Goal: Task Accomplishment & Management: Use online tool/utility

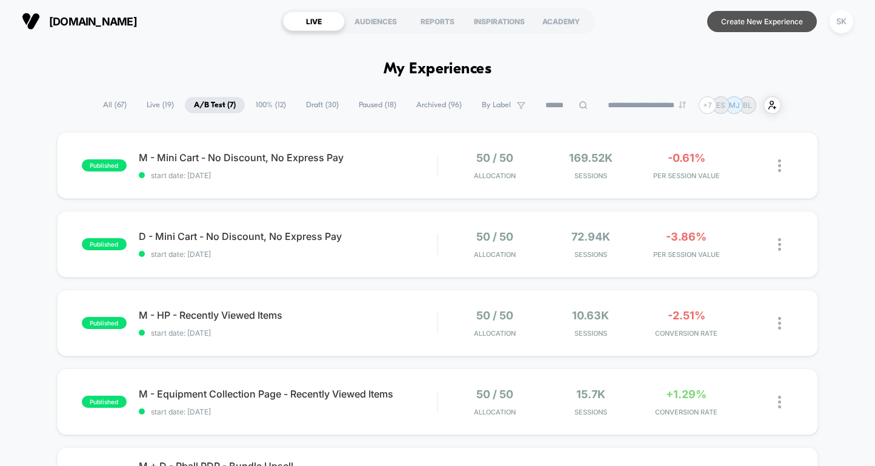
click at [757, 21] on button "Create New Experience" at bounding box center [762, 21] width 110 height 21
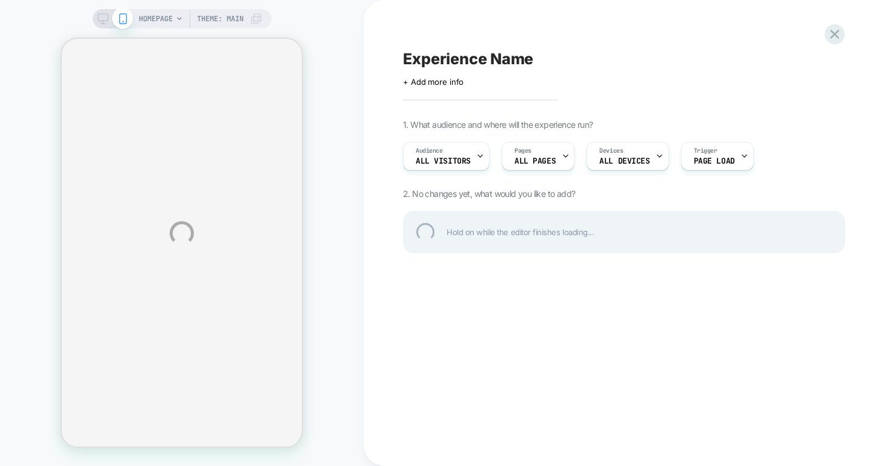
click at [144, 17] on div "HOMEPAGE Theme: MAIN Experience Name Click to edit experience details + Add mor…" at bounding box center [437, 233] width 875 height 466
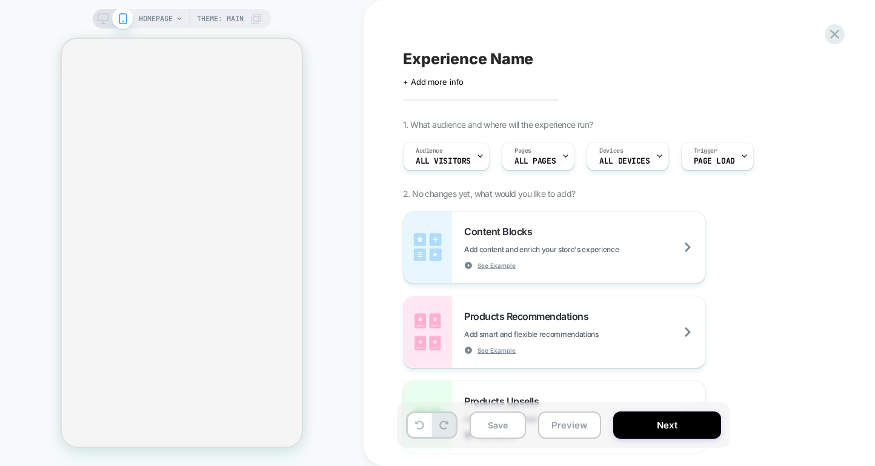
click at [144, 17] on span "HOMEPAGE" at bounding box center [156, 18] width 34 height 19
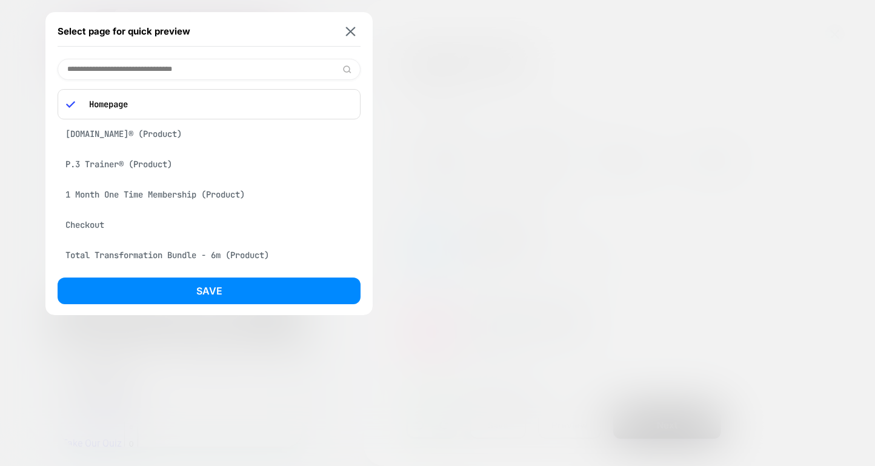
click at [152, 66] on input at bounding box center [209, 69] width 303 height 21
paste input "**********"
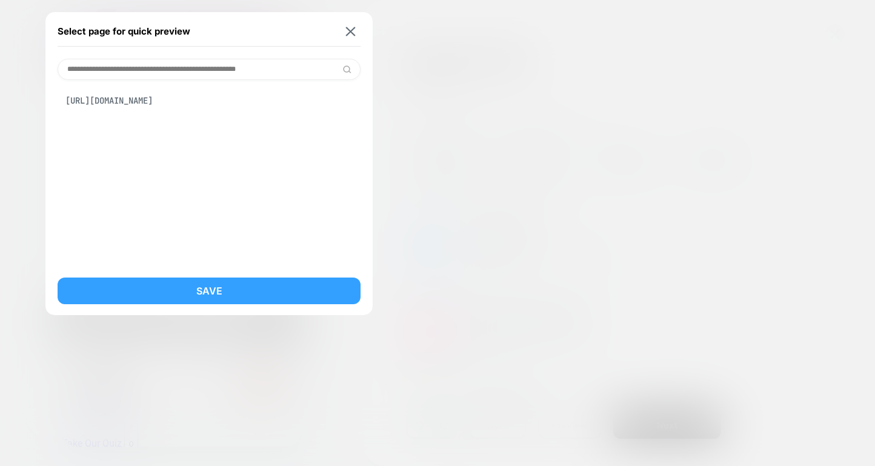
type input "**********"
click at [202, 288] on button "Save" at bounding box center [209, 290] width 303 height 27
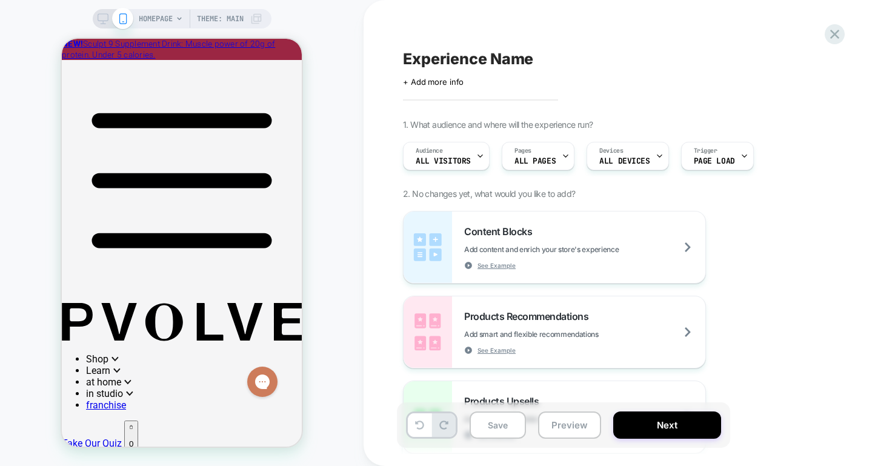
click at [163, 22] on span "HOMEPAGE" at bounding box center [156, 18] width 34 height 19
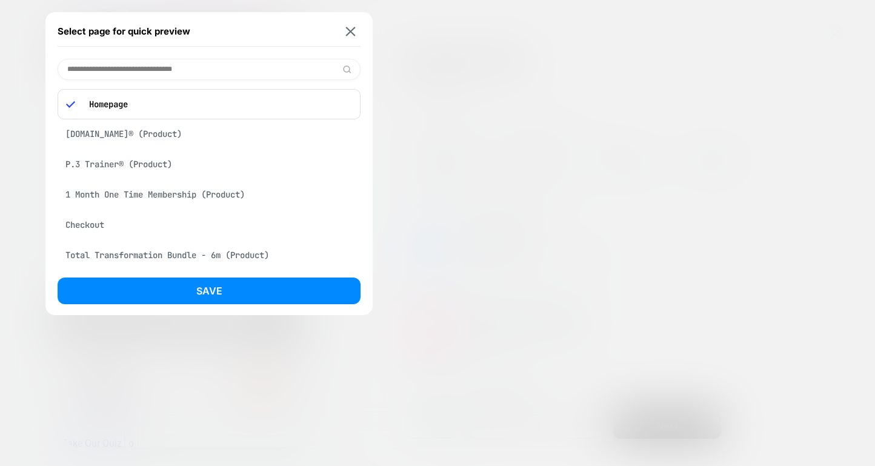
click at [178, 65] on input at bounding box center [209, 69] width 303 height 21
paste input "**********"
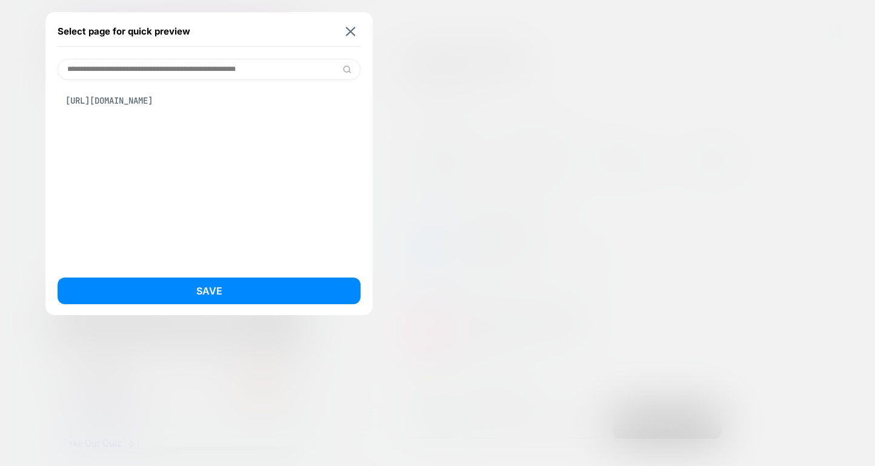
type input "**********"
click at [321, 138] on div "[URL][DOMAIN_NAME]" at bounding box center [209, 172] width 303 height 185
click at [319, 98] on div "[URL][DOMAIN_NAME]" at bounding box center [209, 100] width 303 height 23
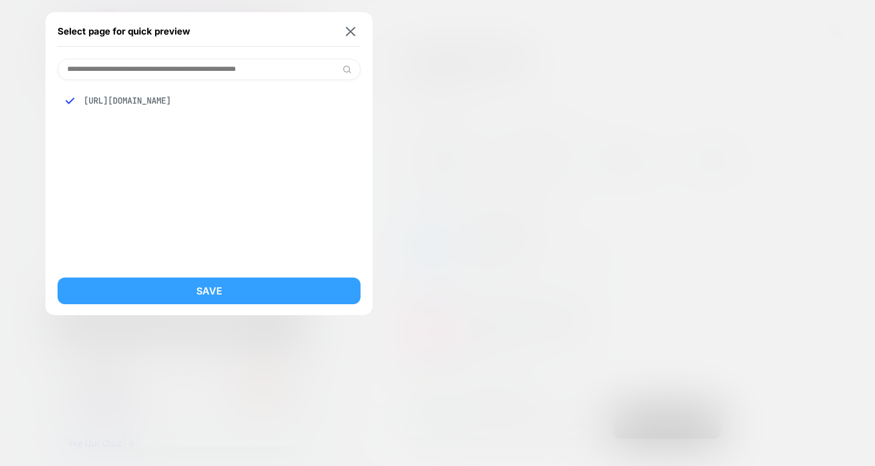
click at [178, 299] on button "Save" at bounding box center [209, 290] width 303 height 27
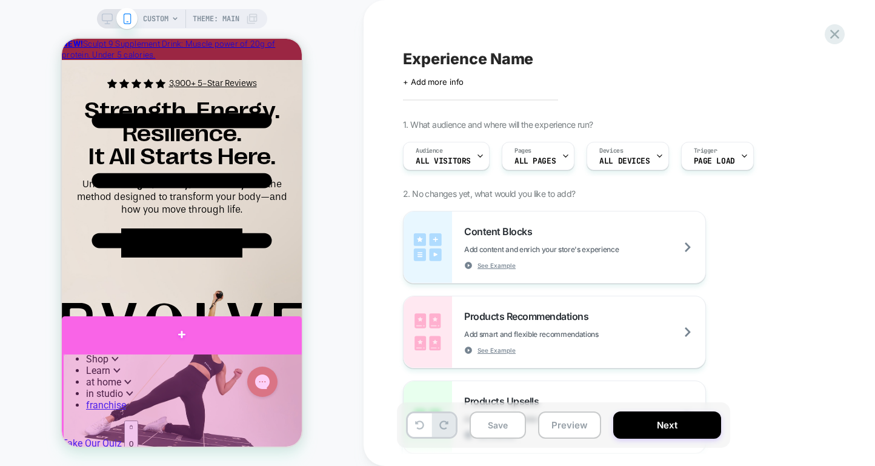
click at [180, 341] on div at bounding box center [182, 334] width 240 height 36
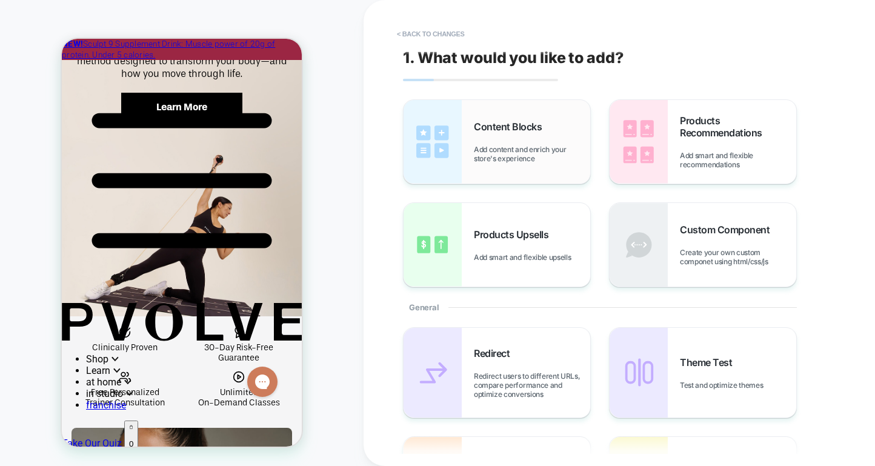
click at [484, 124] on span "Content Blocks" at bounding box center [511, 127] width 74 height 12
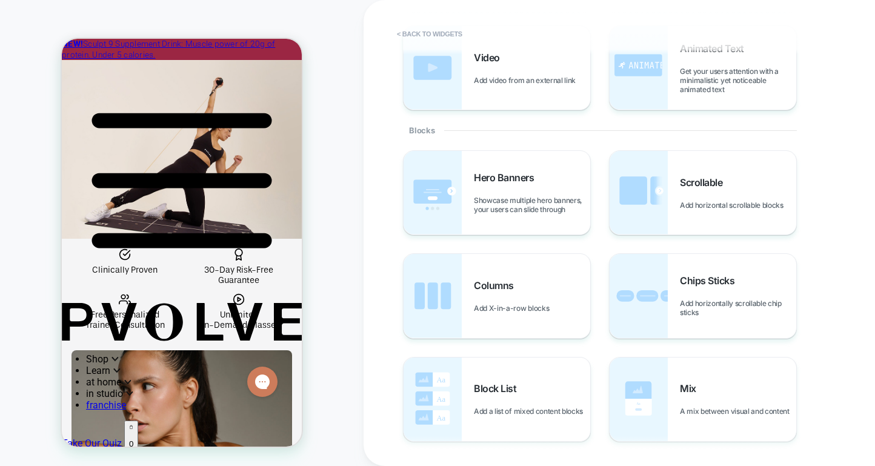
scroll to position [193, 0]
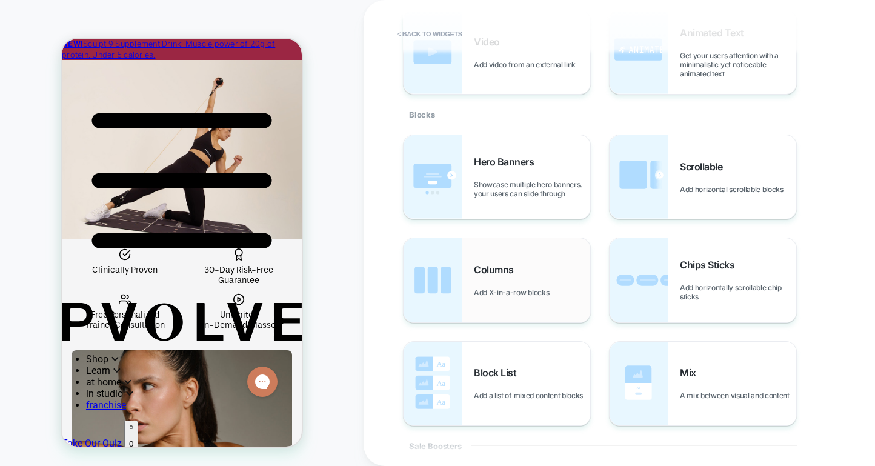
click at [476, 273] on span "Columns" at bounding box center [497, 269] width 46 height 12
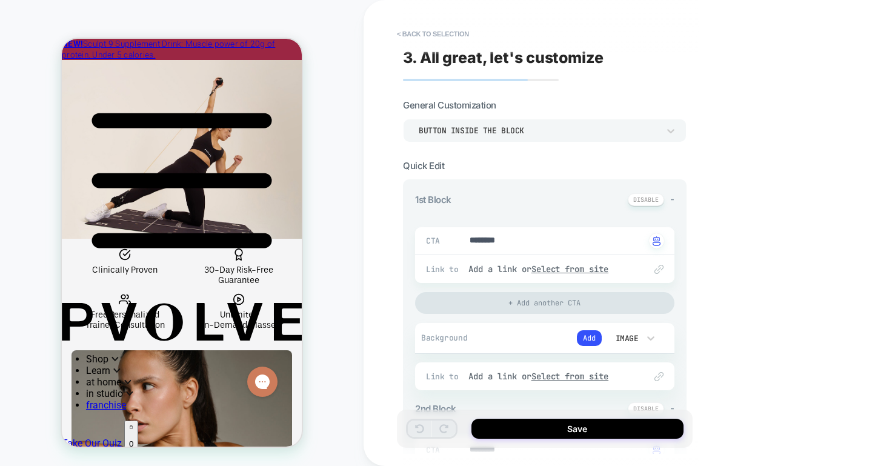
click at [470, 133] on div "Button inside the block" at bounding box center [538, 130] width 240 height 10
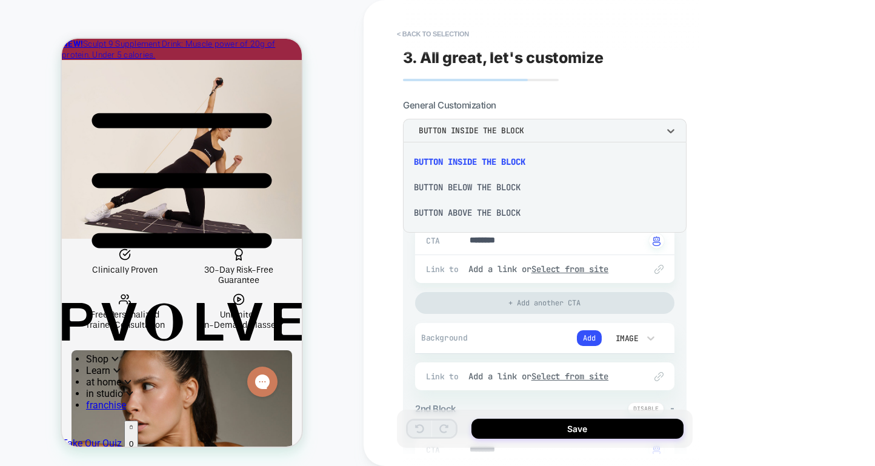
click at [470, 133] on div at bounding box center [437, 233] width 875 height 466
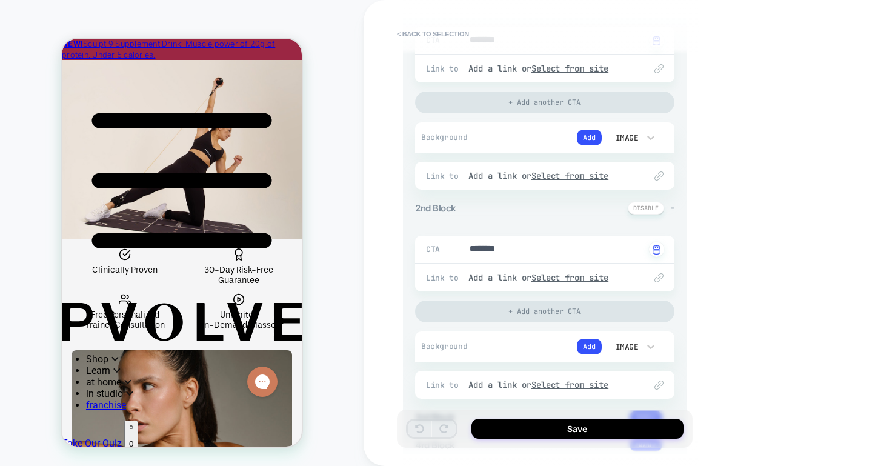
scroll to position [199, 0]
click at [495, 102] on div "CTA ******** Click to change to alternative text Link to Add a link or Select f…" at bounding box center [544, 71] width 259 height 87
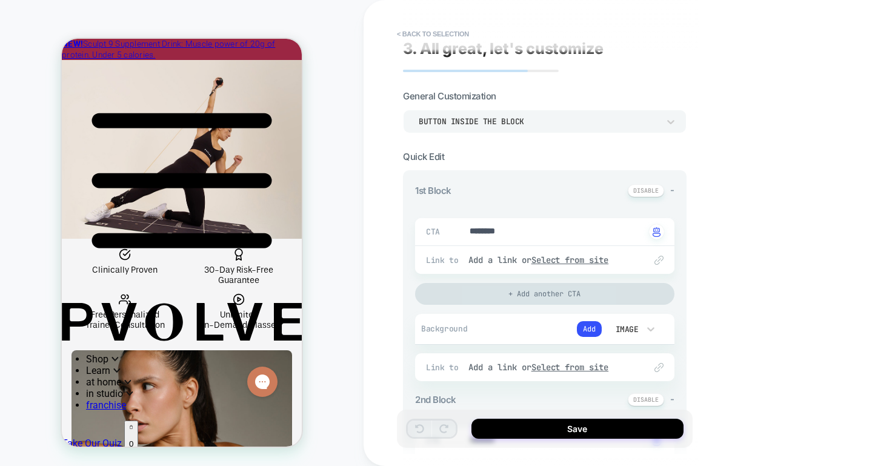
scroll to position [0, 0]
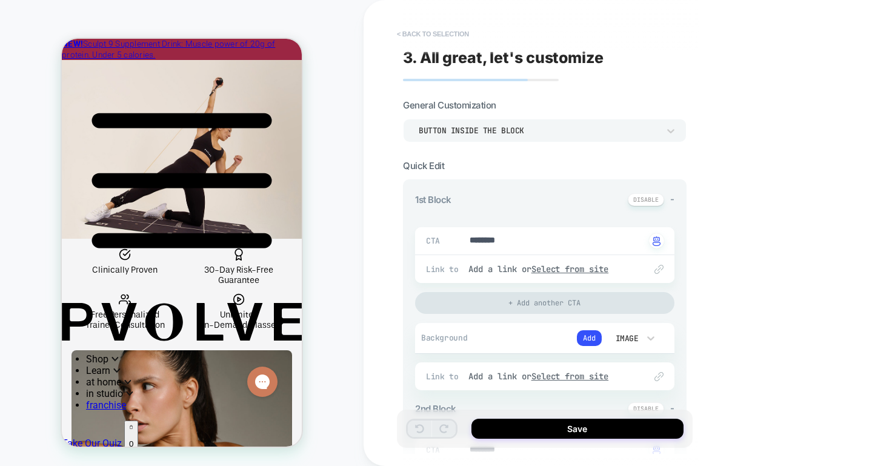
click at [427, 32] on button "< Back to selection" at bounding box center [433, 33] width 84 height 19
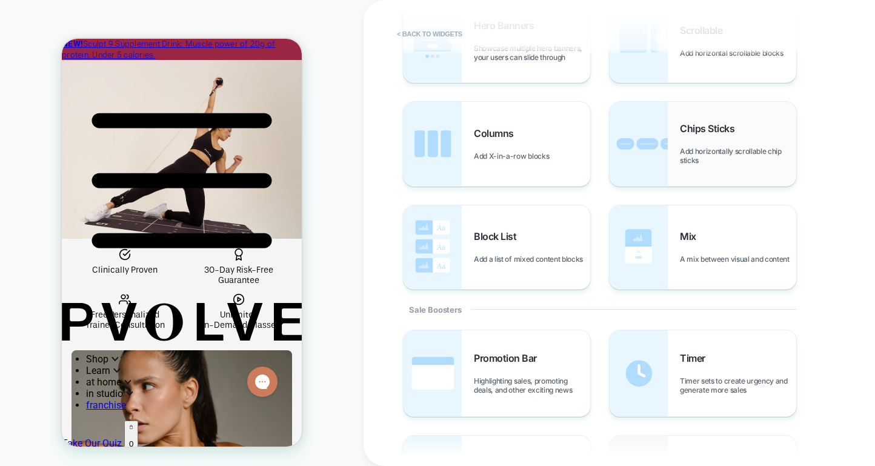
scroll to position [329, 0]
click at [680, 254] on span "A mix between visual and content" at bounding box center [738, 258] width 116 height 9
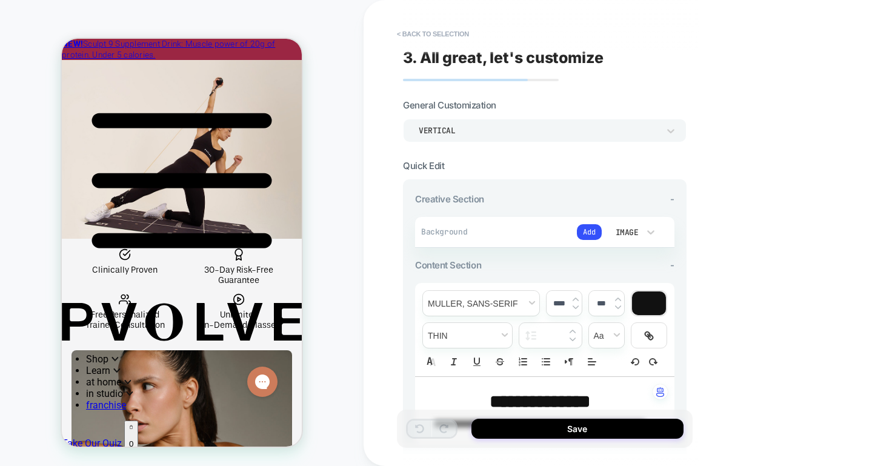
click at [456, 132] on div "Vertical" at bounding box center [538, 130] width 240 height 10
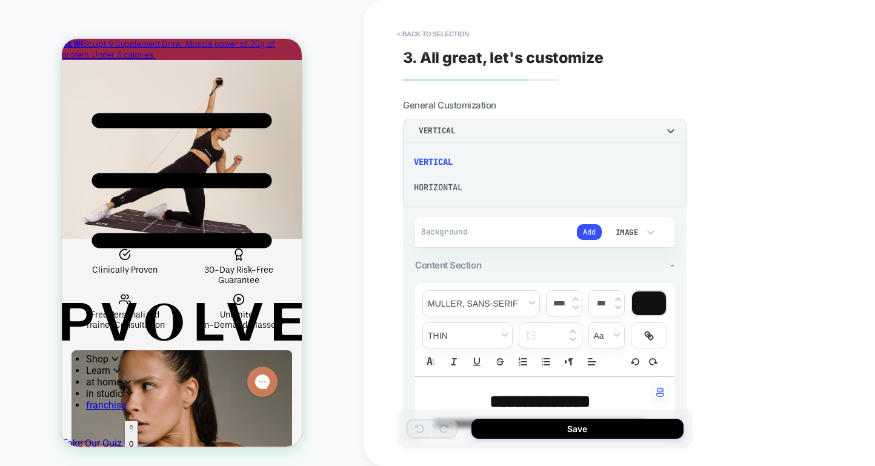
click at [460, 189] on div "Horizontal" at bounding box center [545, 186] width 274 height 25
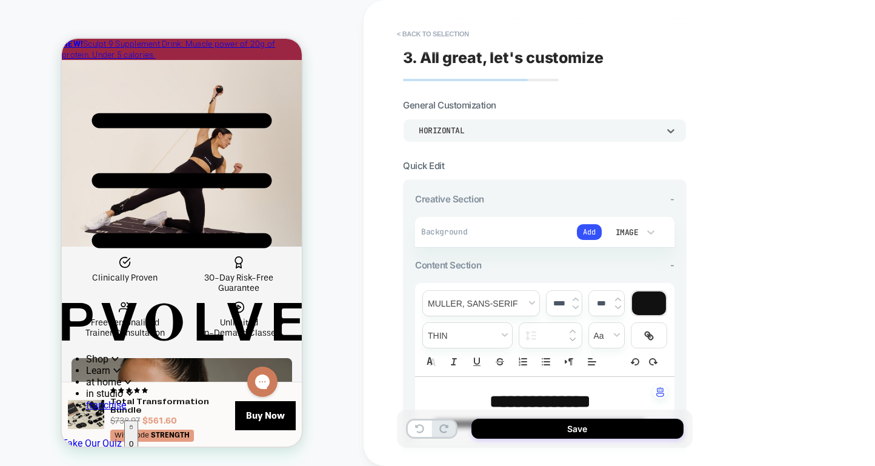
scroll to position [1129, 0]
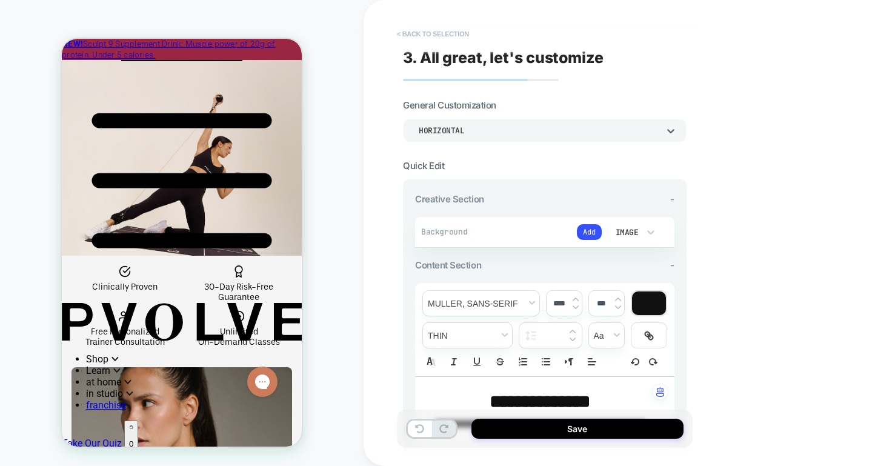
click at [430, 28] on button "< Back to selection" at bounding box center [433, 33] width 84 height 19
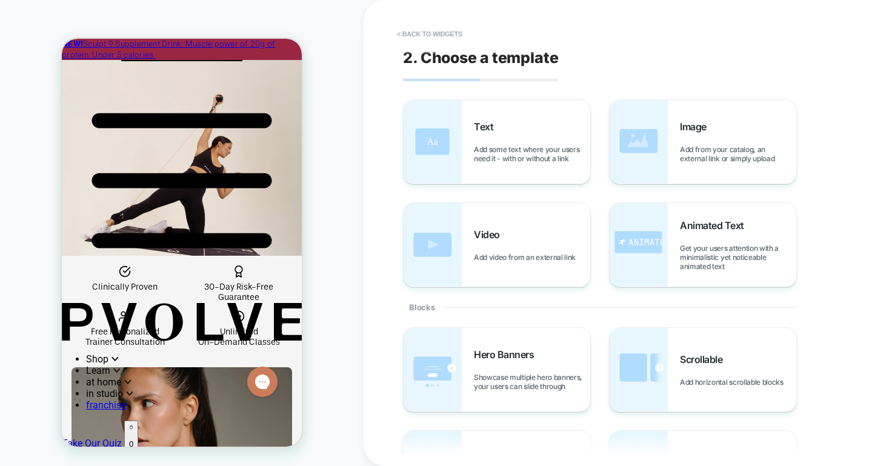
click at [415, 45] on div "2. Choose a template Text Add some text where your users need it - with or with…" at bounding box center [624, 233] width 454 height 442
click at [417, 35] on button "< Back to widgets" at bounding box center [430, 33] width 78 height 19
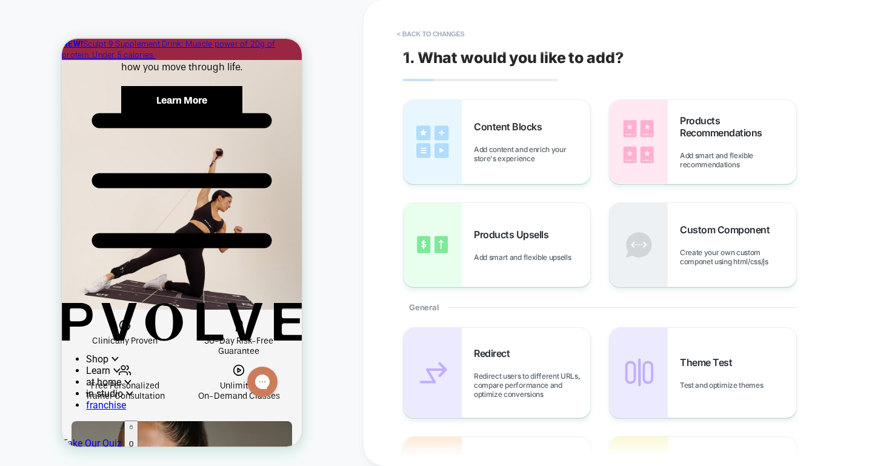
scroll to position [1068, 0]
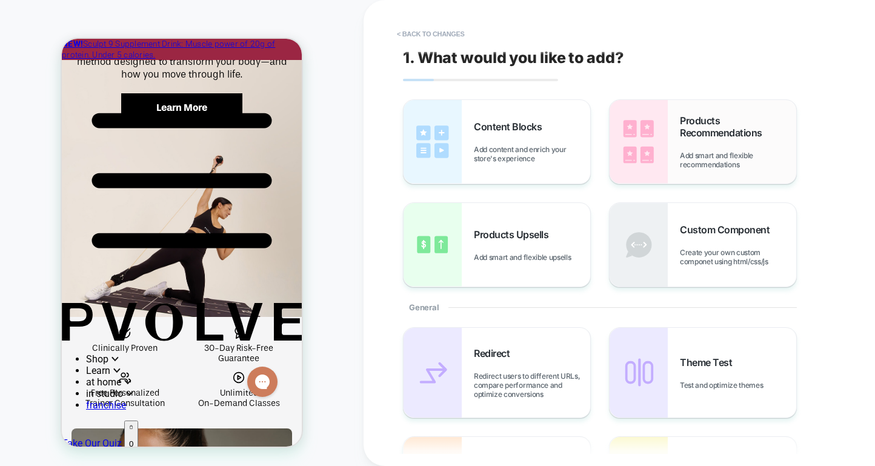
click at [698, 130] on span "Products Recommendations" at bounding box center [738, 126] width 116 height 24
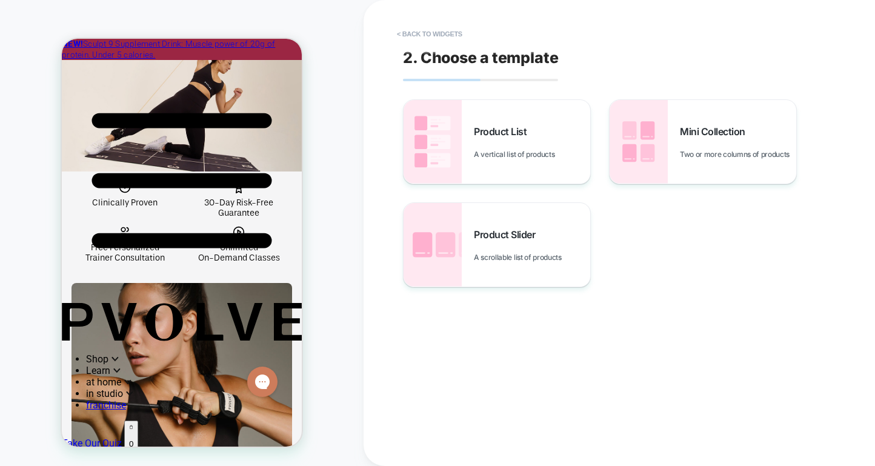
scroll to position [1220, 0]
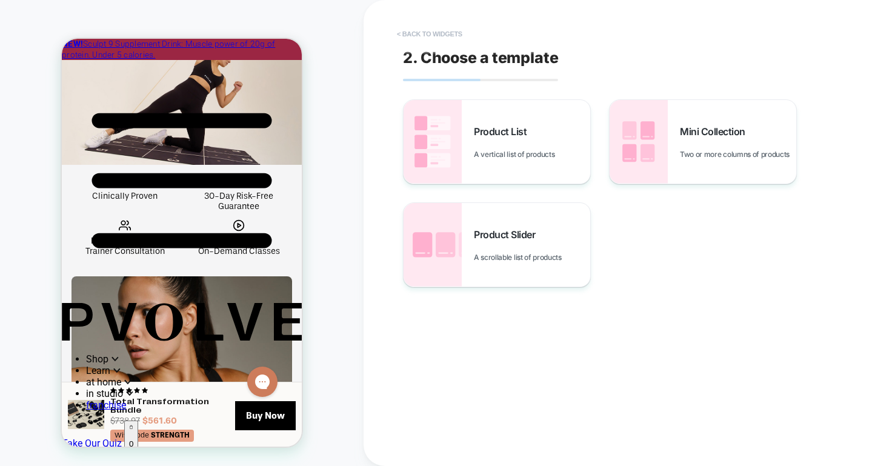
click at [443, 28] on button "< Back to widgets" at bounding box center [430, 33] width 78 height 19
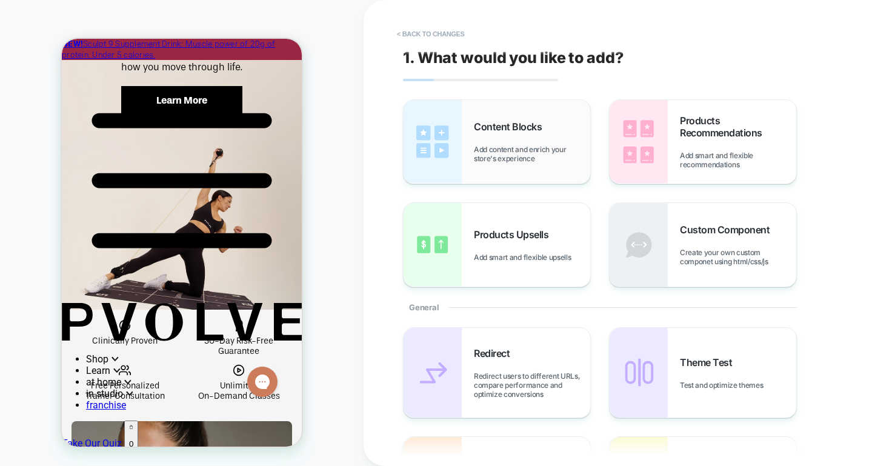
scroll to position [1068, 0]
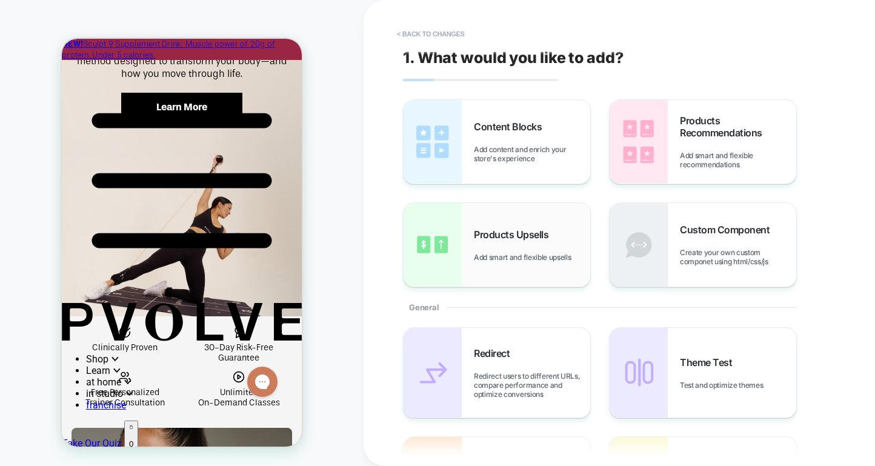
click at [519, 239] on span "Products Upsells" at bounding box center [514, 234] width 81 height 12
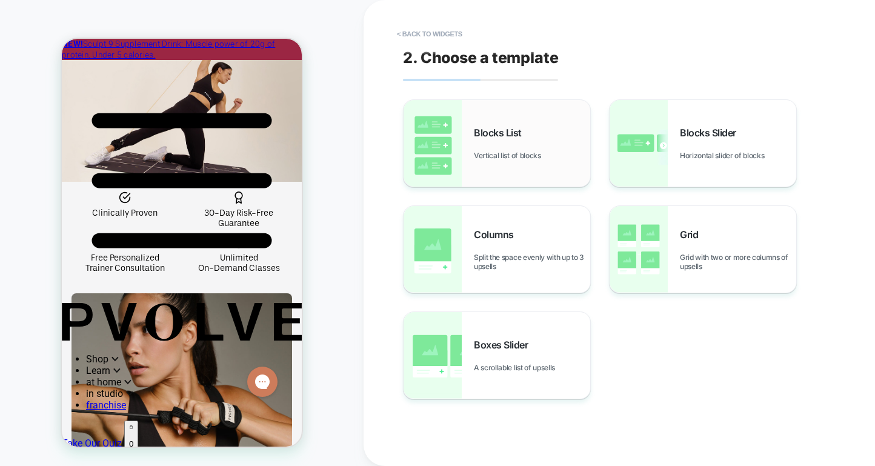
scroll to position [1208, 0]
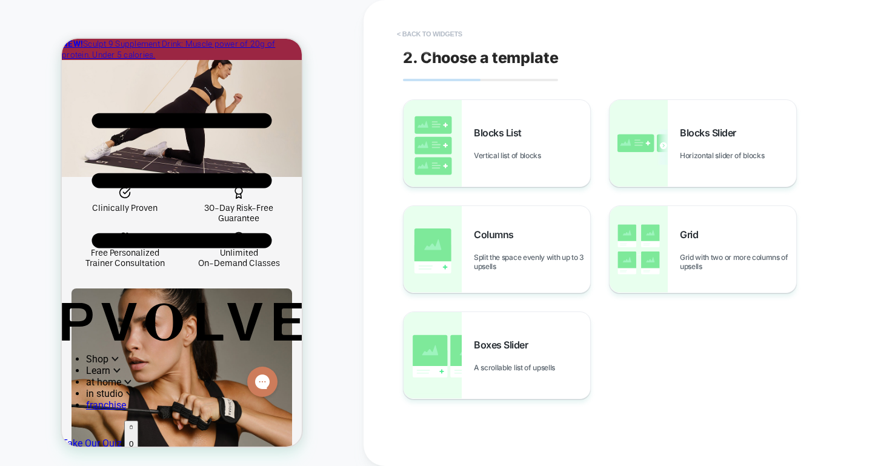
click at [400, 34] on button "< Back to widgets" at bounding box center [430, 33] width 78 height 19
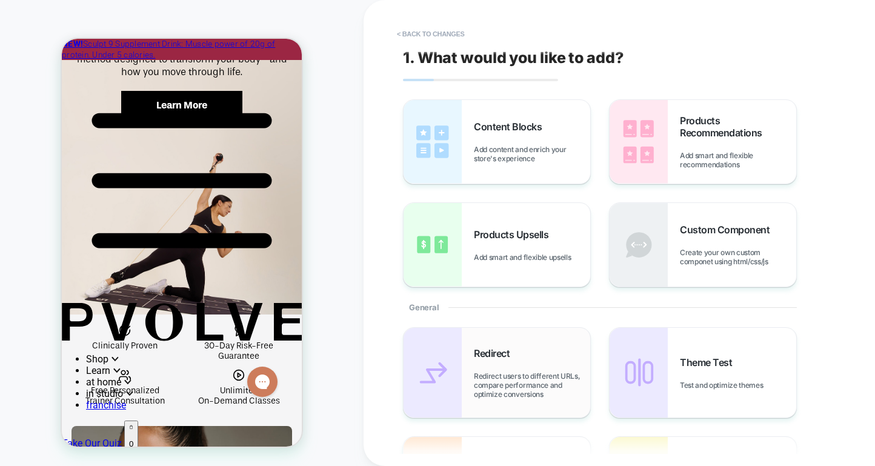
scroll to position [1068, 0]
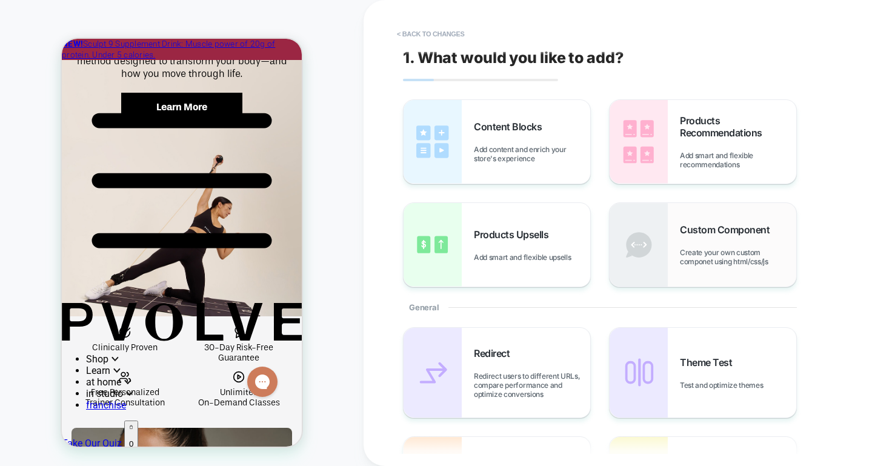
click at [739, 238] on div "Custom Component Create your own custom componet using html/css/js" at bounding box center [738, 244] width 116 height 42
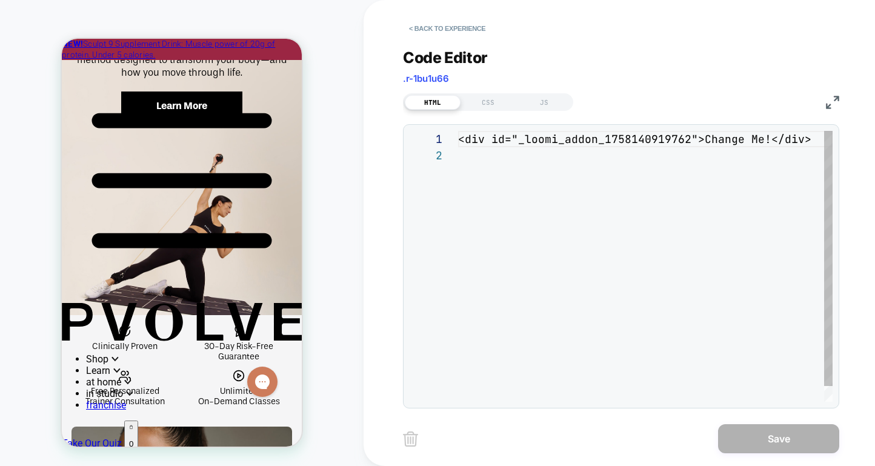
scroll to position [16, 0]
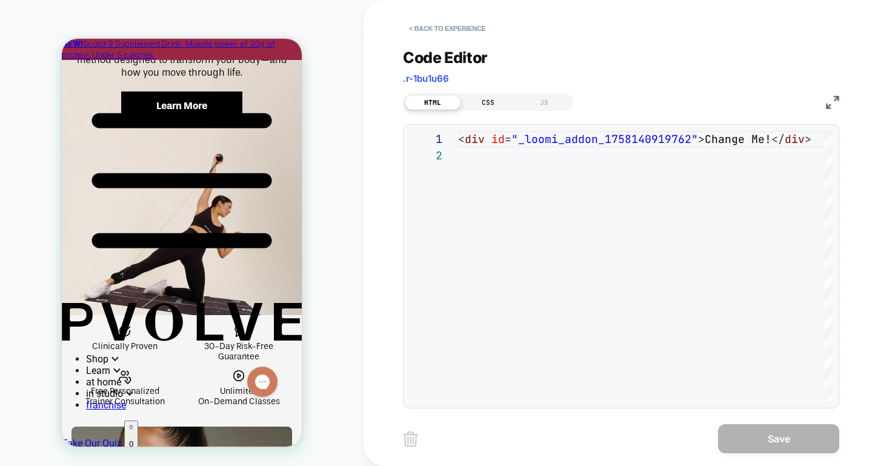
click at [488, 102] on div "CSS" at bounding box center [488, 102] width 56 height 15
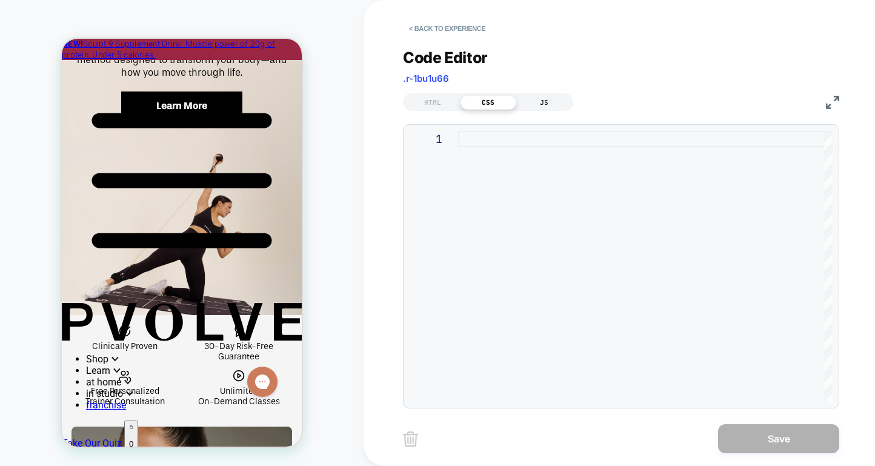
click at [549, 101] on div "JS" at bounding box center [544, 102] width 56 height 15
click at [434, 102] on div "HTML" at bounding box center [433, 102] width 56 height 15
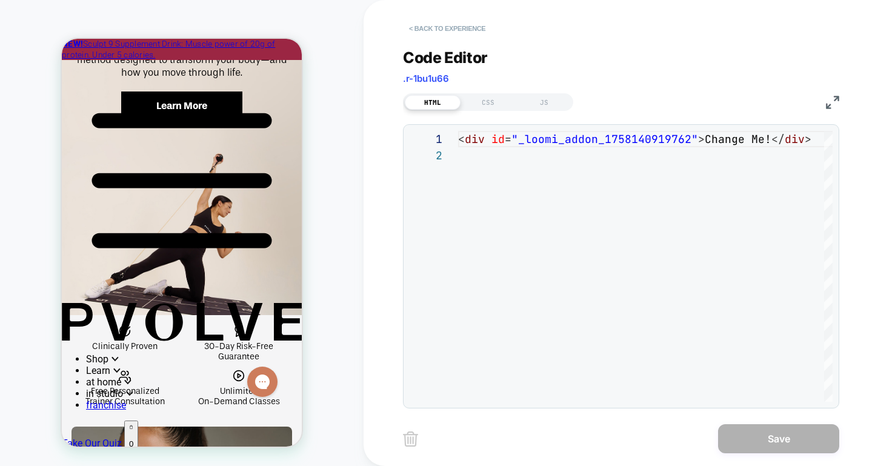
click at [442, 28] on button "< Back to experience" at bounding box center [447, 28] width 88 height 19
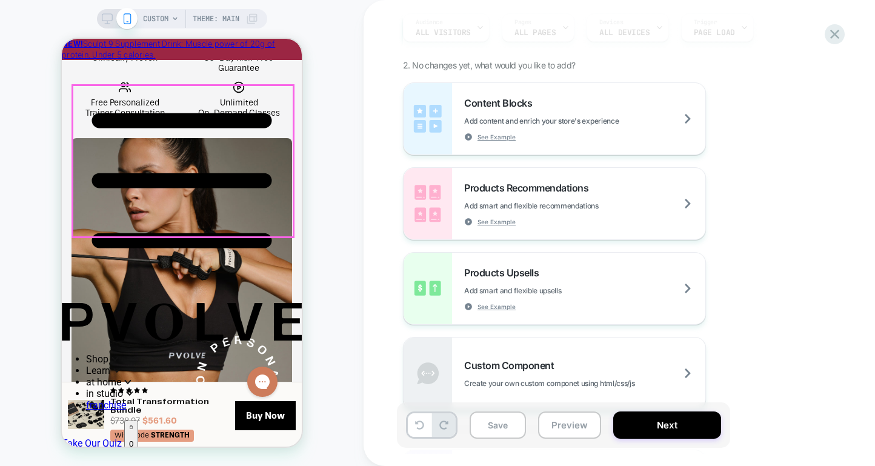
scroll to position [1357, 0]
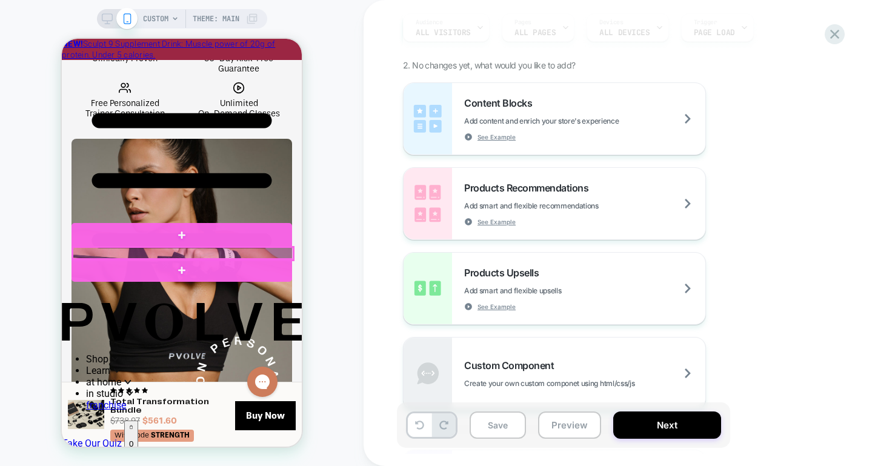
click at [214, 255] on div at bounding box center [183, 253] width 220 height 13
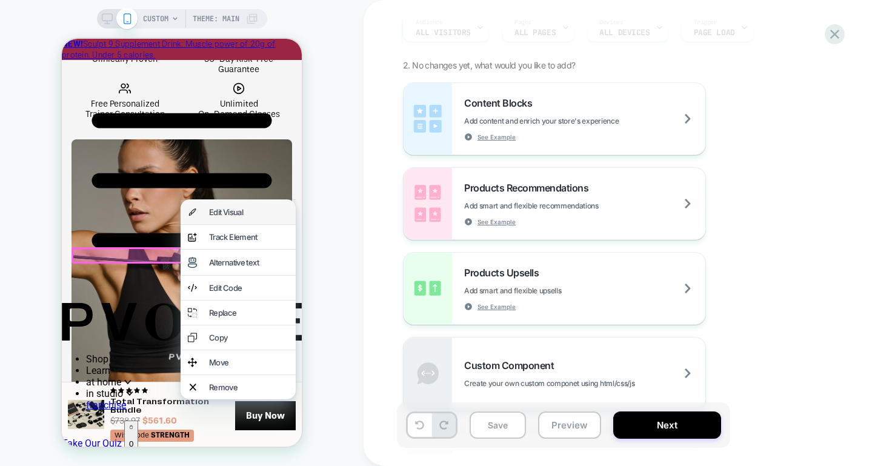
click at [213, 214] on div "Edit Visual" at bounding box center [248, 212] width 79 height 10
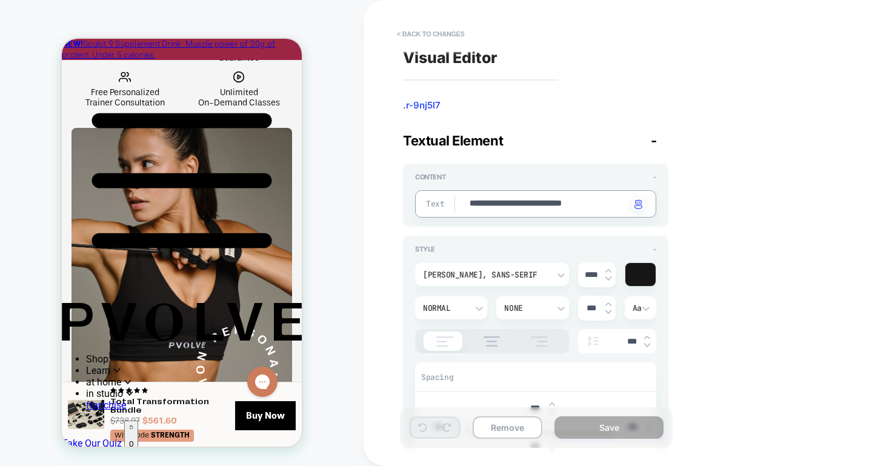
scroll to position [4, 0]
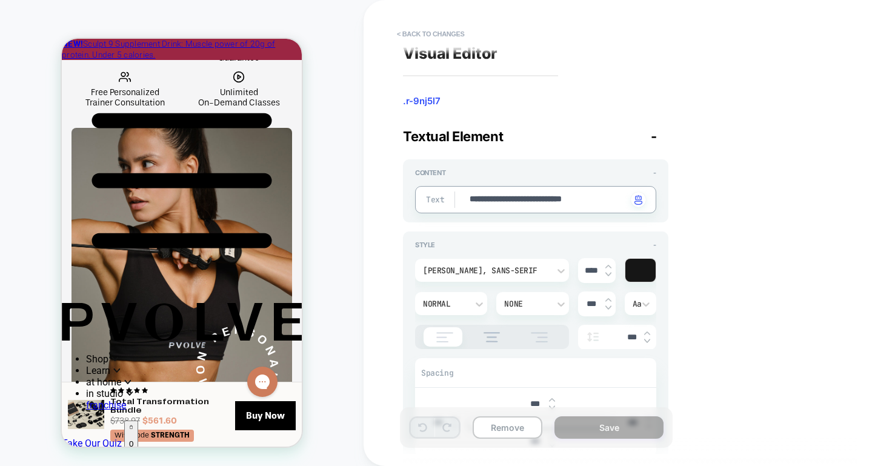
drag, startPoint x: 468, startPoint y: 202, endPoint x: 622, endPoint y: 203, distance: 153.8
click at [660, 134] on div "Textual Element -" at bounding box center [535, 136] width 265 height 16
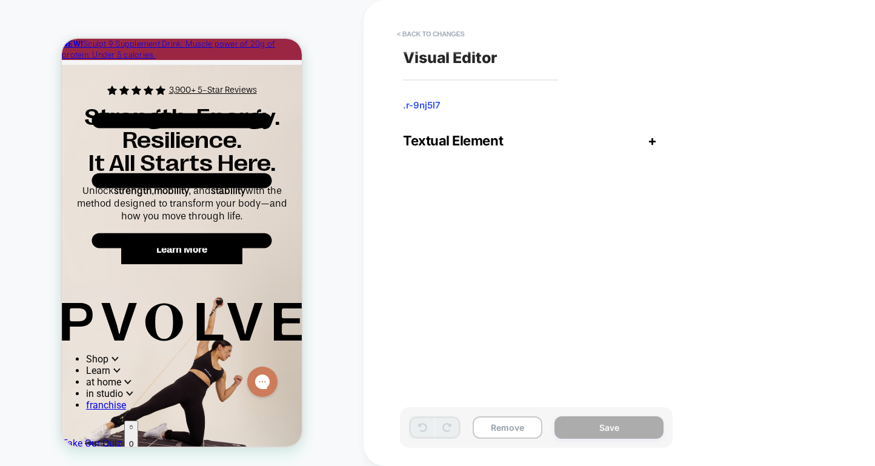
scroll to position [934, 0]
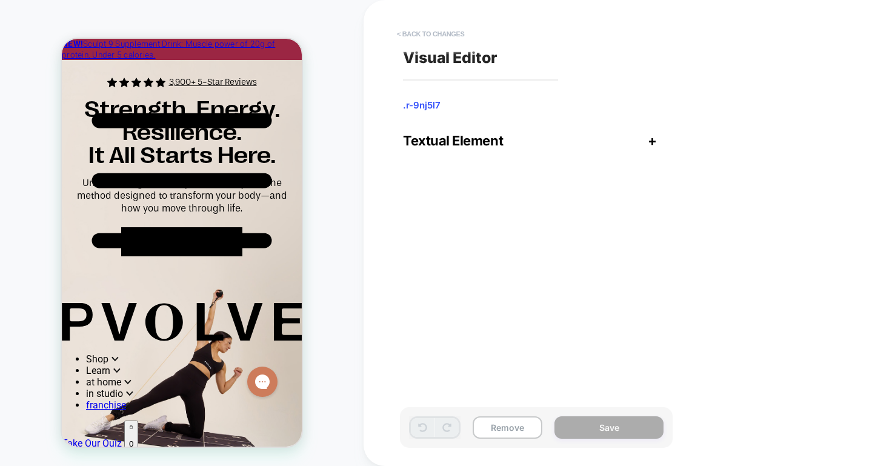
click at [411, 33] on button "< Back to changes" at bounding box center [431, 33] width 80 height 19
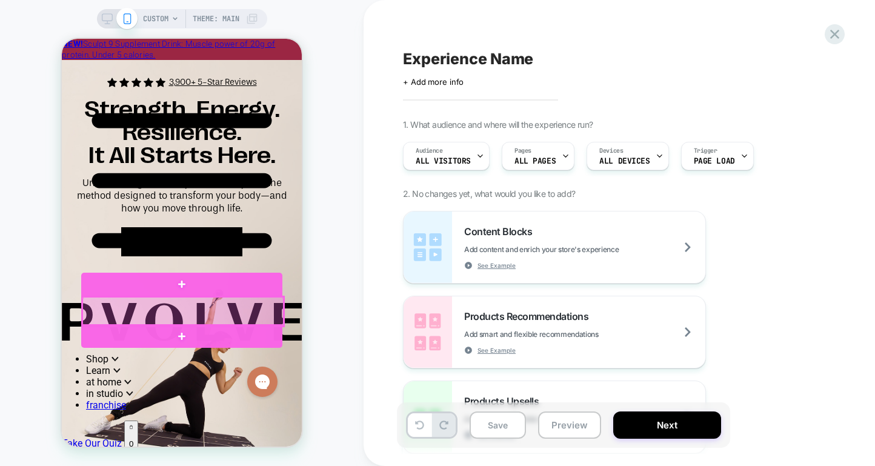
click at [267, 303] on div at bounding box center [182, 311] width 201 height 29
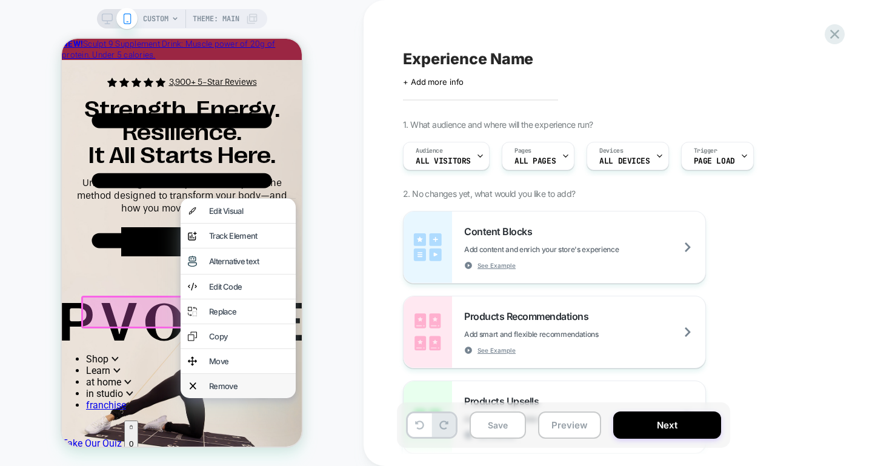
click at [233, 391] on div "Remove" at bounding box center [248, 386] width 79 height 10
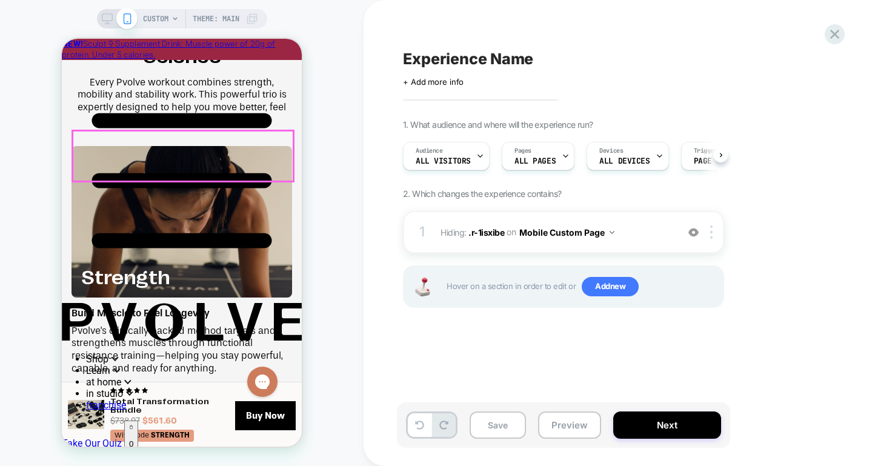
scroll to position [2148, 0]
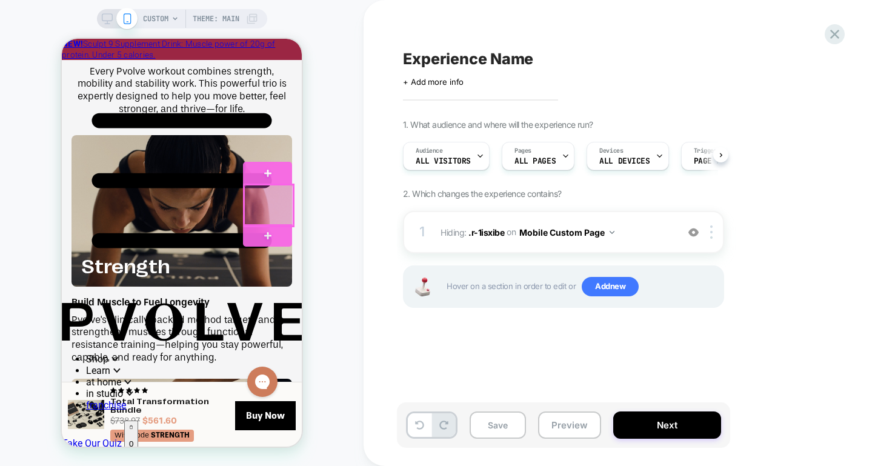
click at [283, 194] on div at bounding box center [268, 205] width 49 height 41
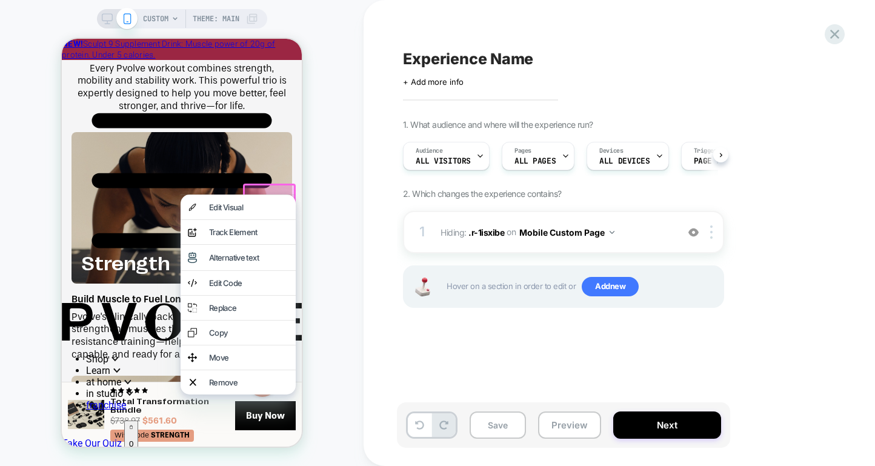
scroll to position [2151, 0]
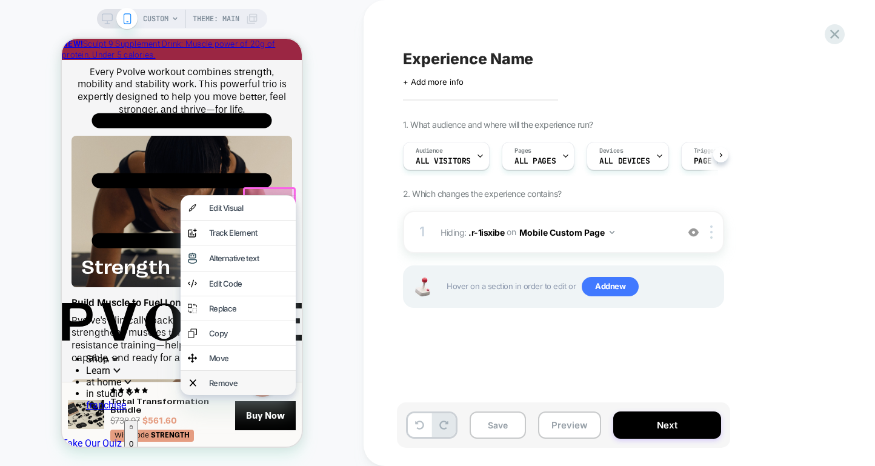
click at [227, 388] on div "Remove" at bounding box center [248, 383] width 79 height 10
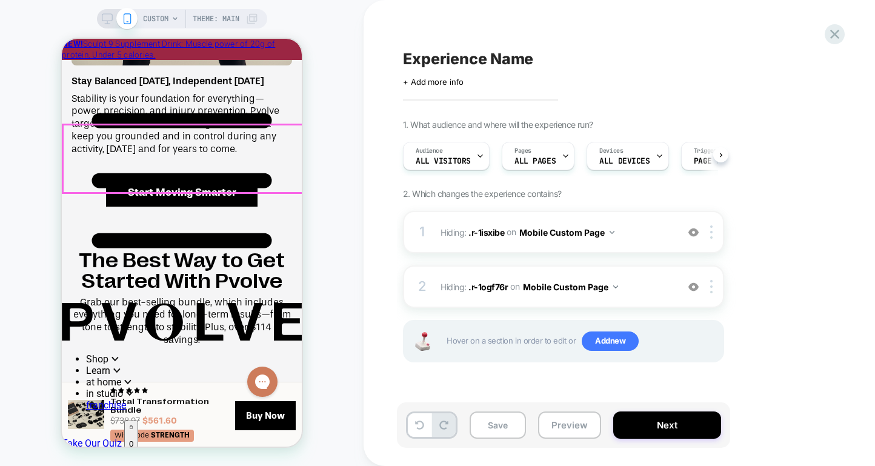
scroll to position [2863, 0]
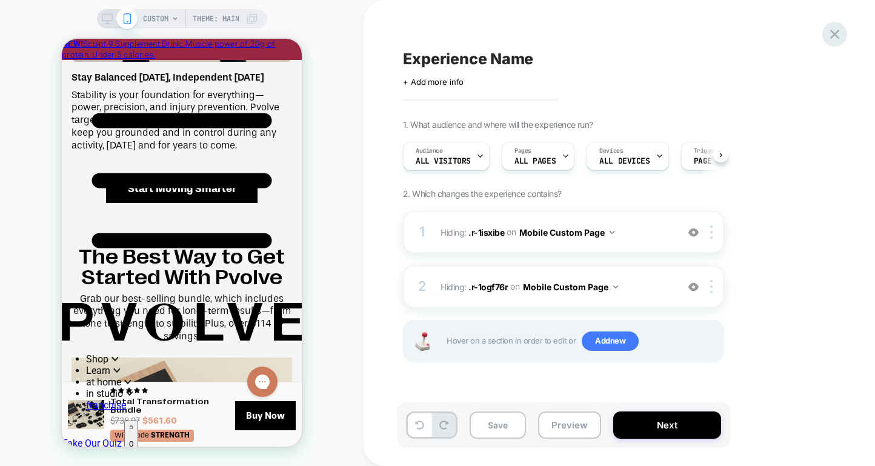
click at [835, 35] on icon at bounding box center [834, 34] width 9 height 9
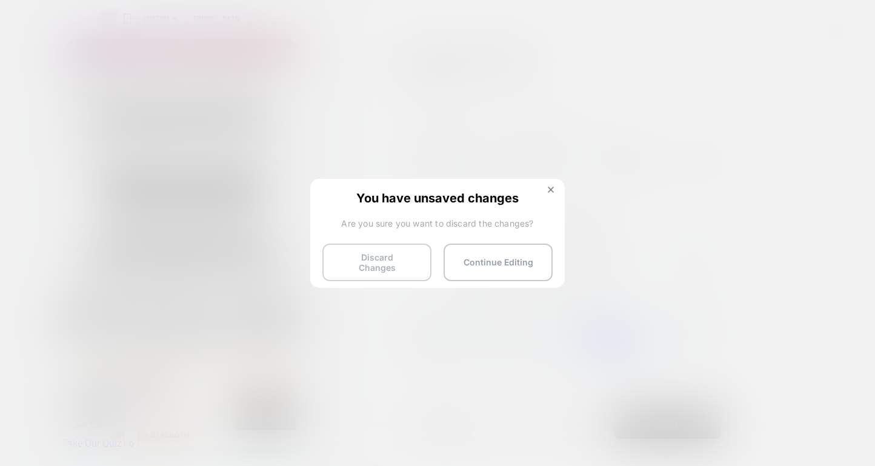
click at [392, 258] on button "Discard Changes" at bounding box center [376, 262] width 109 height 38
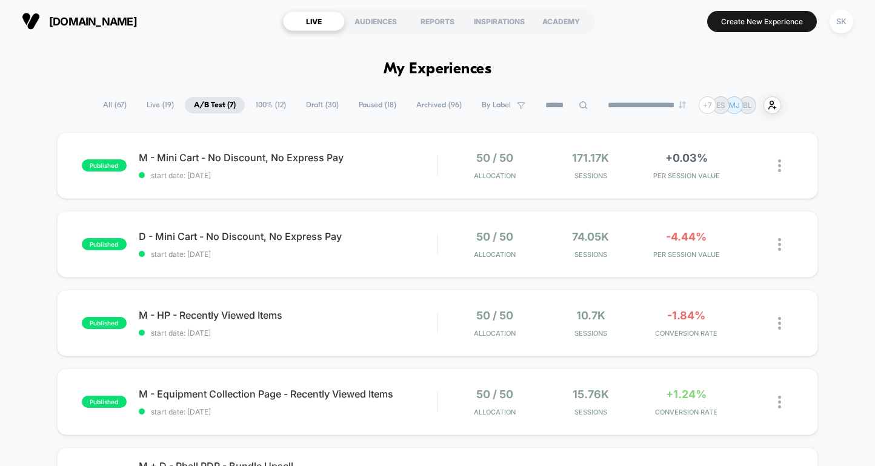
scroll to position [1, 0]
